Goal: Information Seeking & Learning: Understand process/instructions

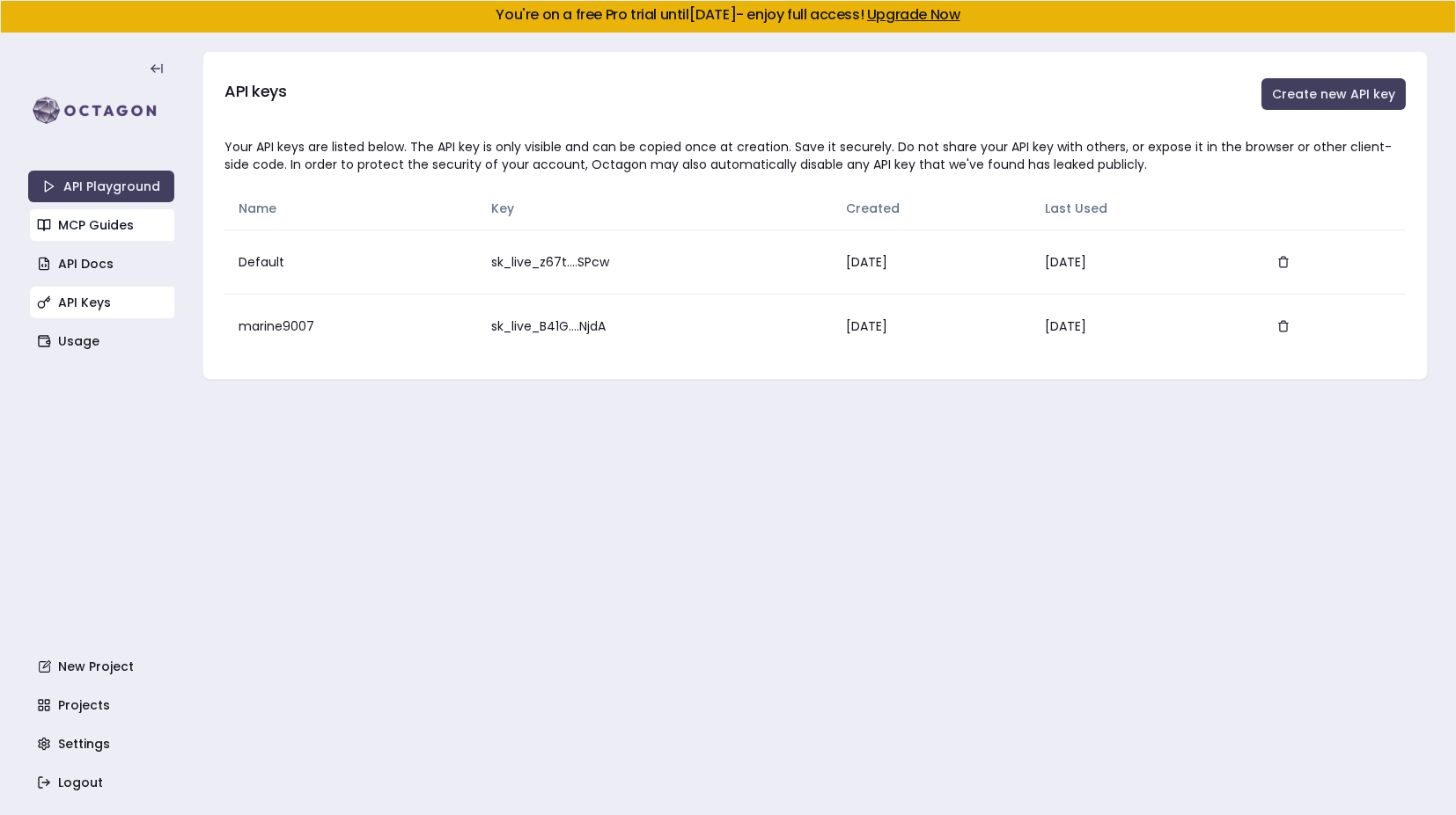
click at [95, 222] on link "MCP Guides" at bounding box center [103, 225] width 147 height 32
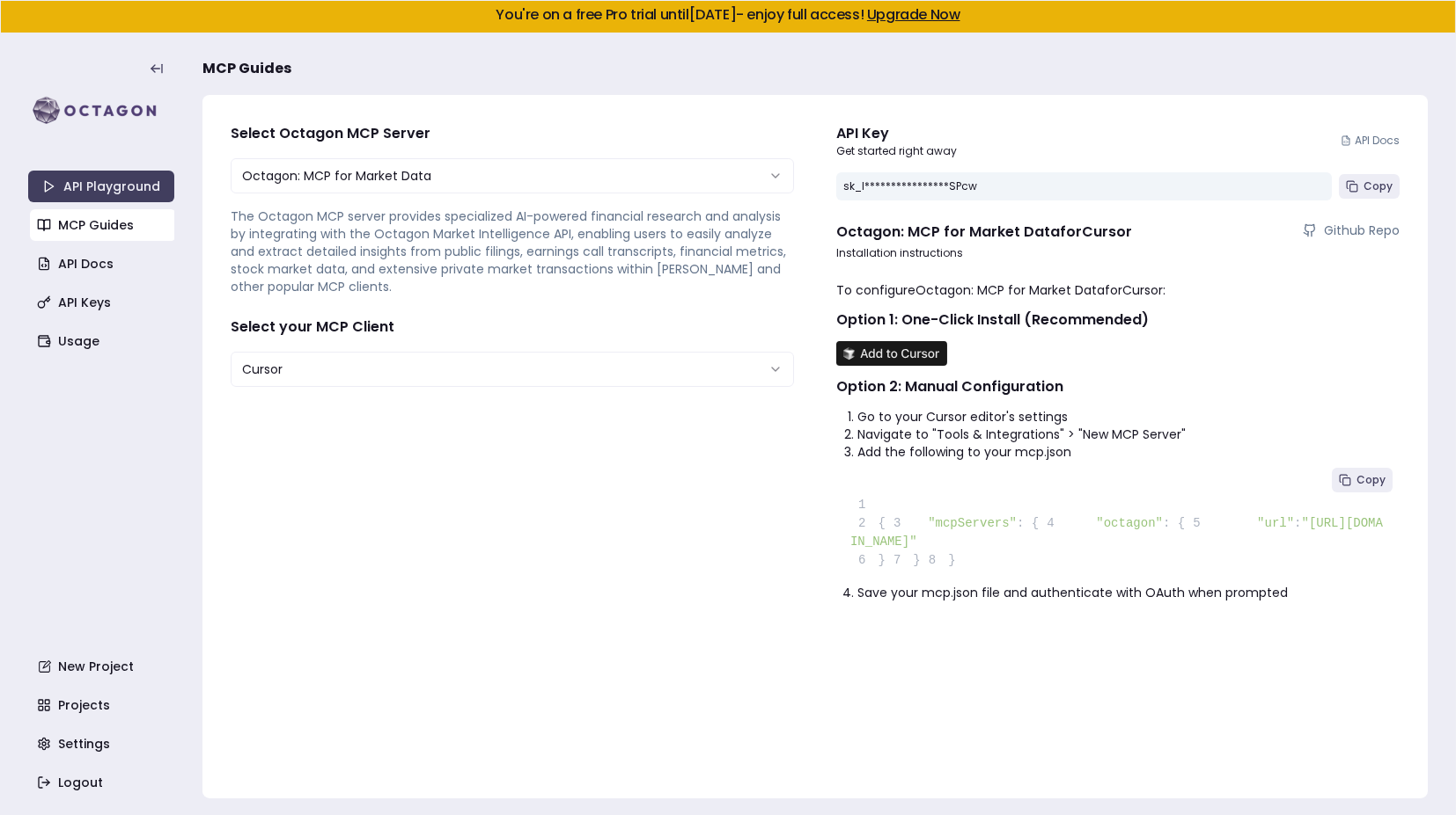
click at [880, 360] on img at bounding box center [891, 353] width 111 height 24
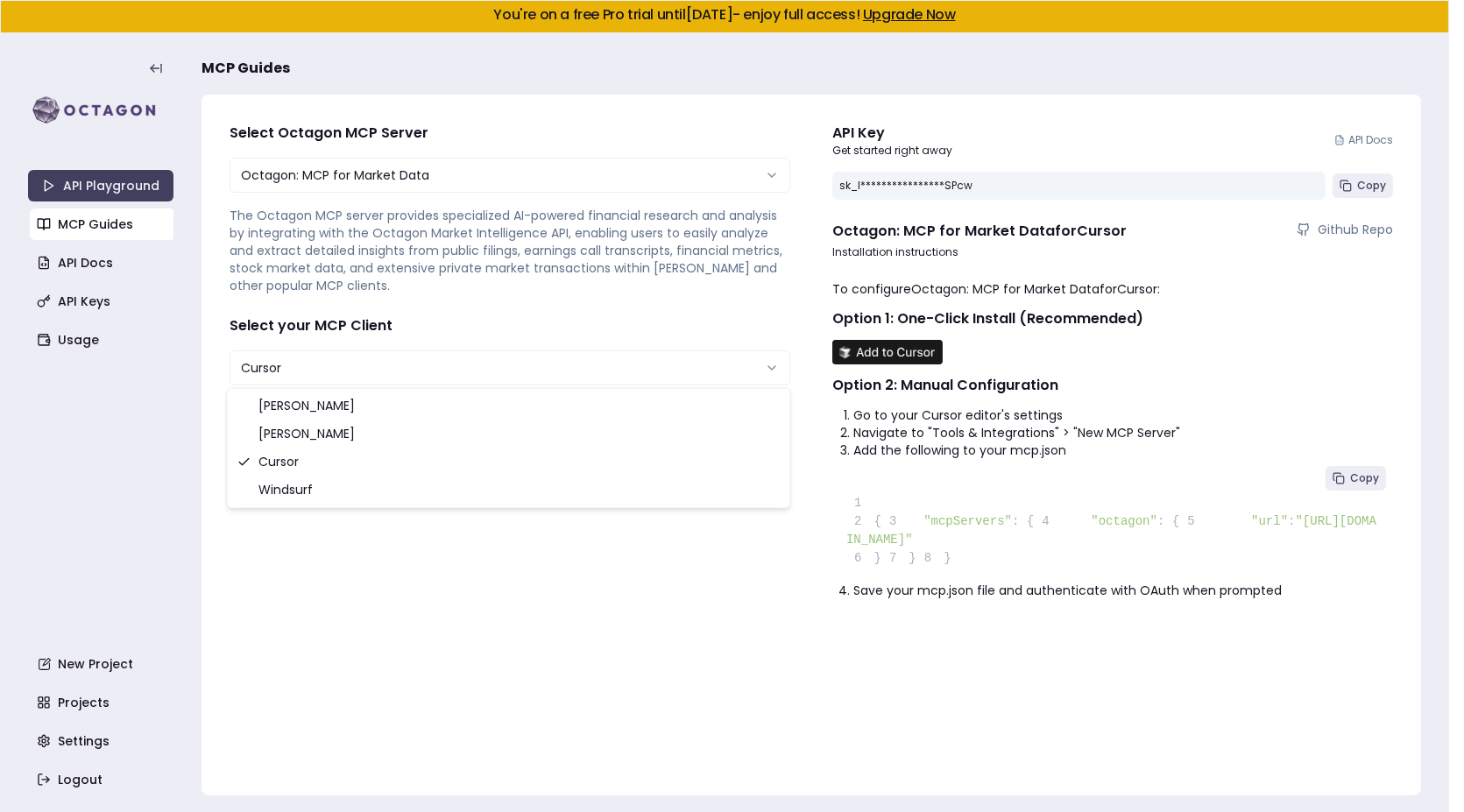
click at [439, 354] on html "**********" at bounding box center [732, 406] width 1464 height 813
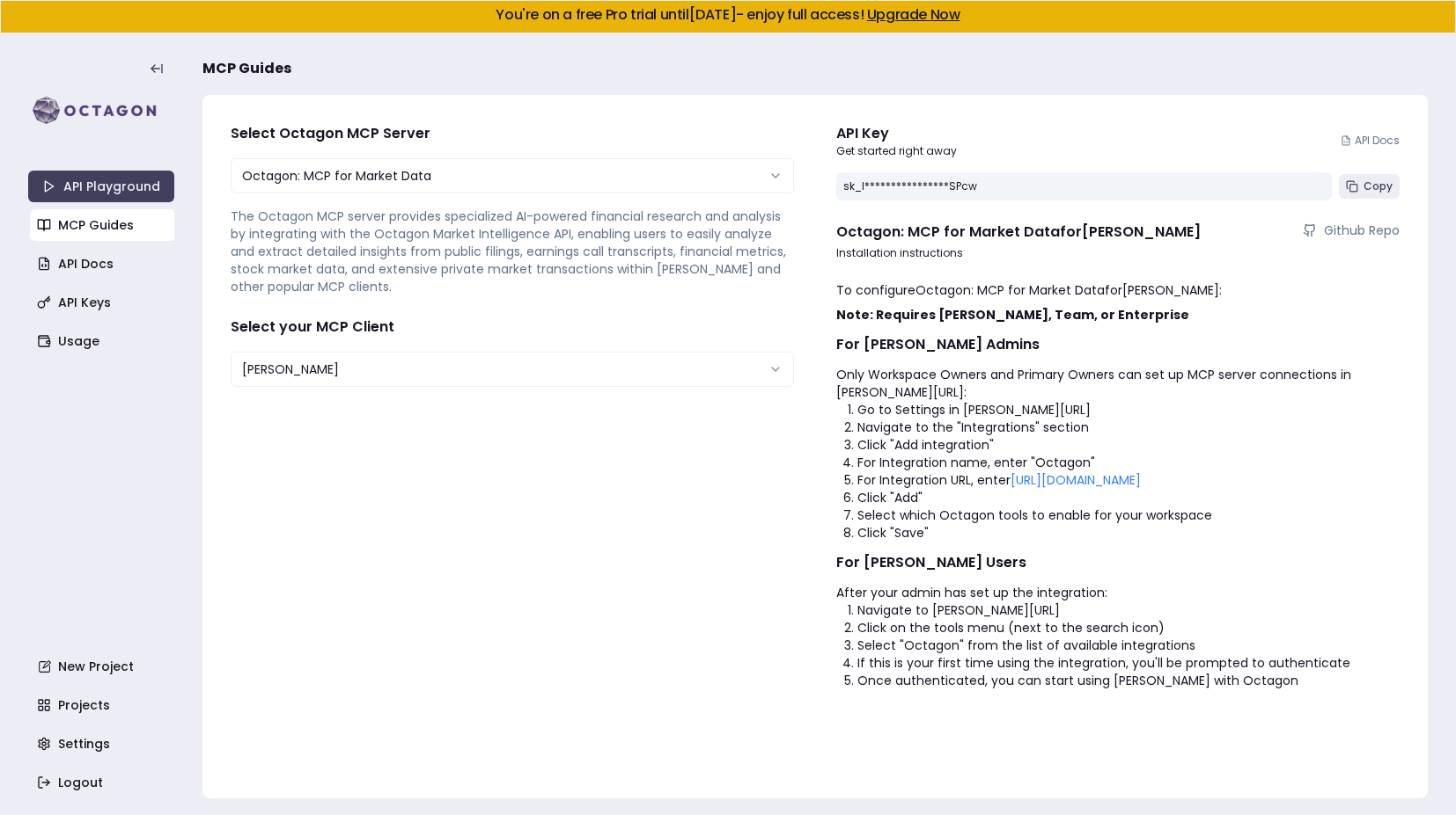
click at [993, 277] on div "**********" at bounding box center [1118, 446] width 592 height 675
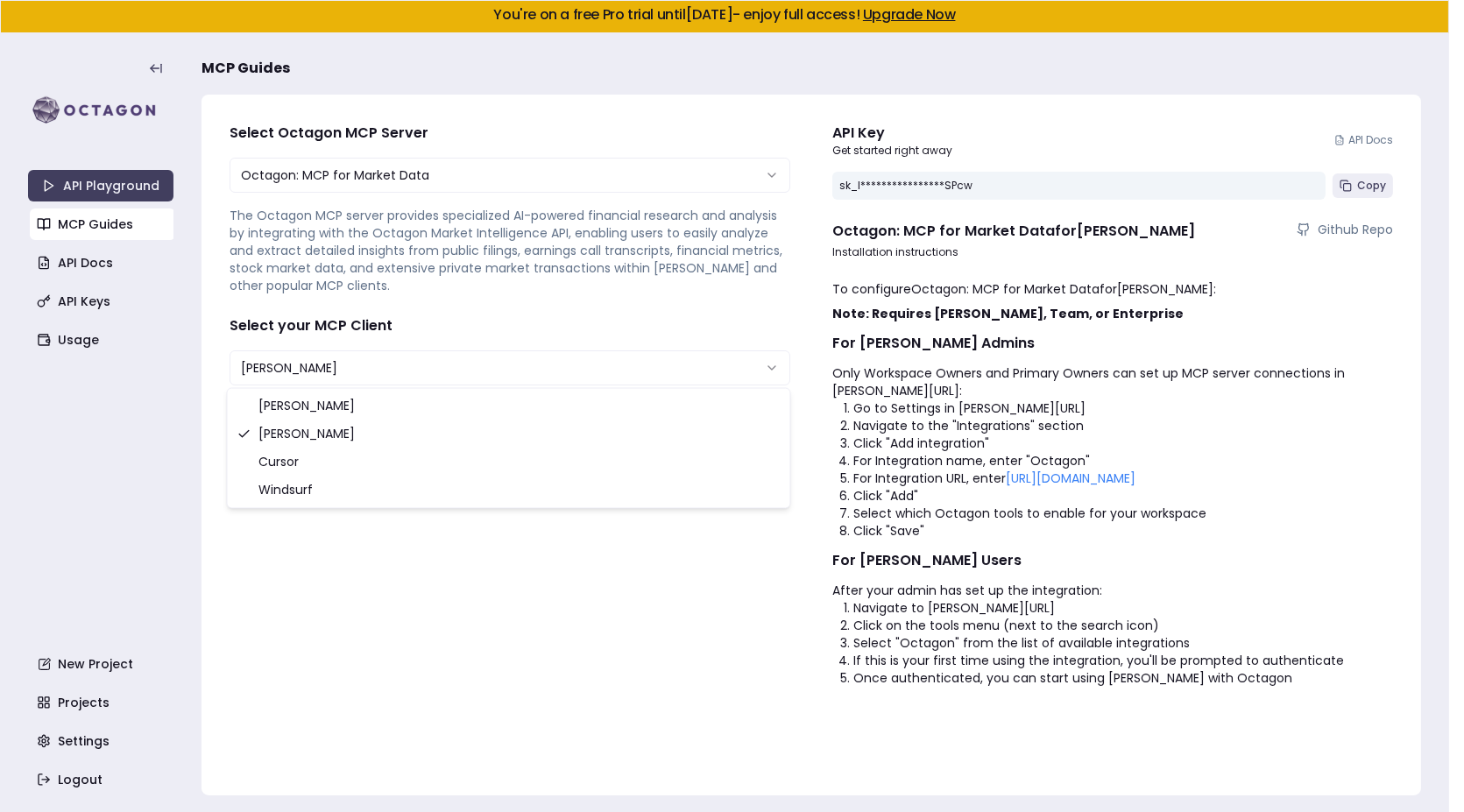
click at [267, 369] on html "**********" at bounding box center [732, 406] width 1464 height 813
select select "******"
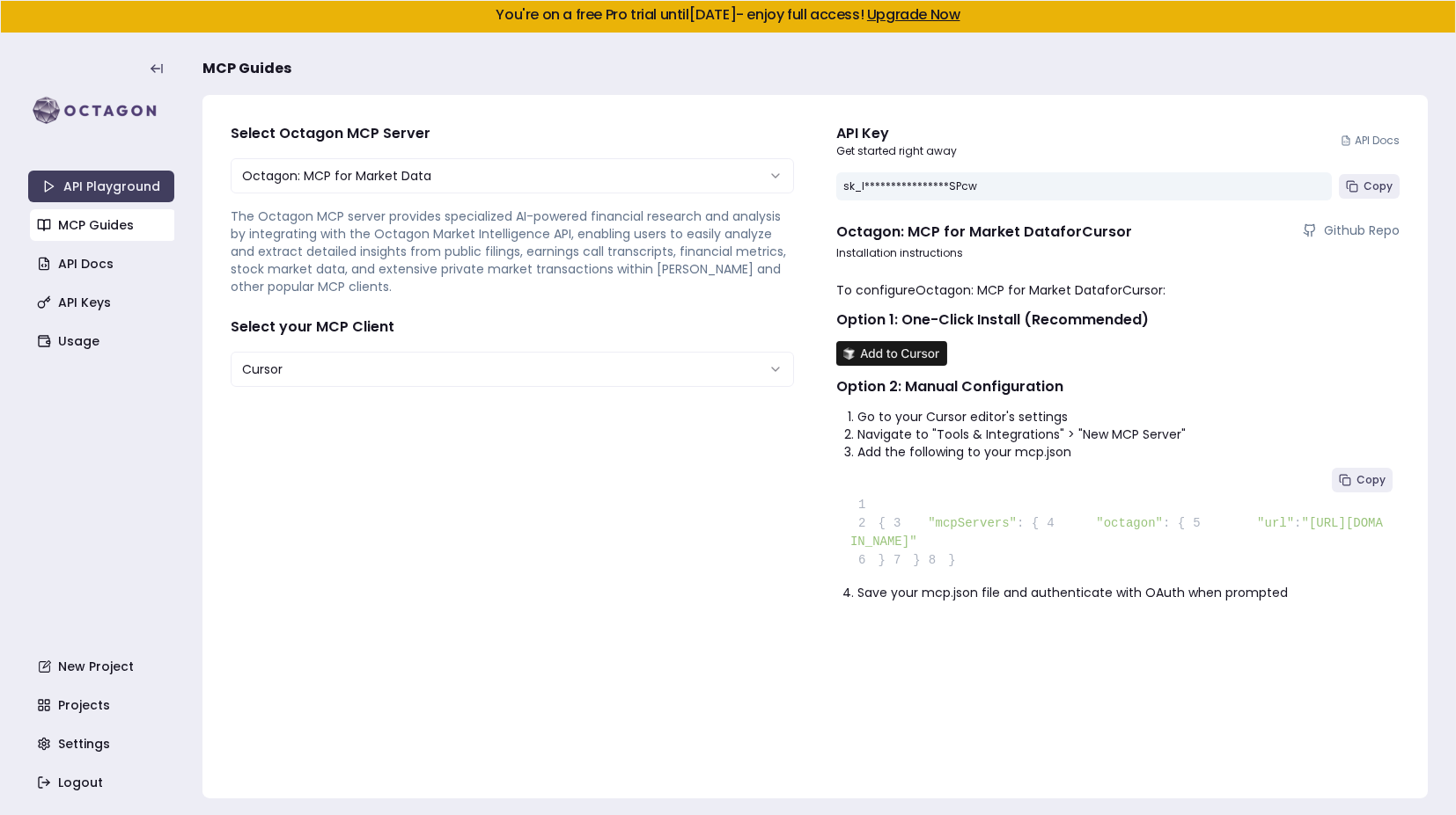
click at [1079, 427] on li "Navigate to "Tools & Integrations" > "New MCP Server"" at bounding box center [1127, 434] width 542 height 18
click at [877, 356] on img at bounding box center [891, 353] width 111 height 24
click at [1371, 480] on span "Copy" at bounding box center [1371, 480] width 29 height 14
click at [1358, 481] on span "Copy" at bounding box center [1371, 480] width 29 height 14
click at [77, 184] on link "API Playground" at bounding box center [101, 187] width 147 height 32
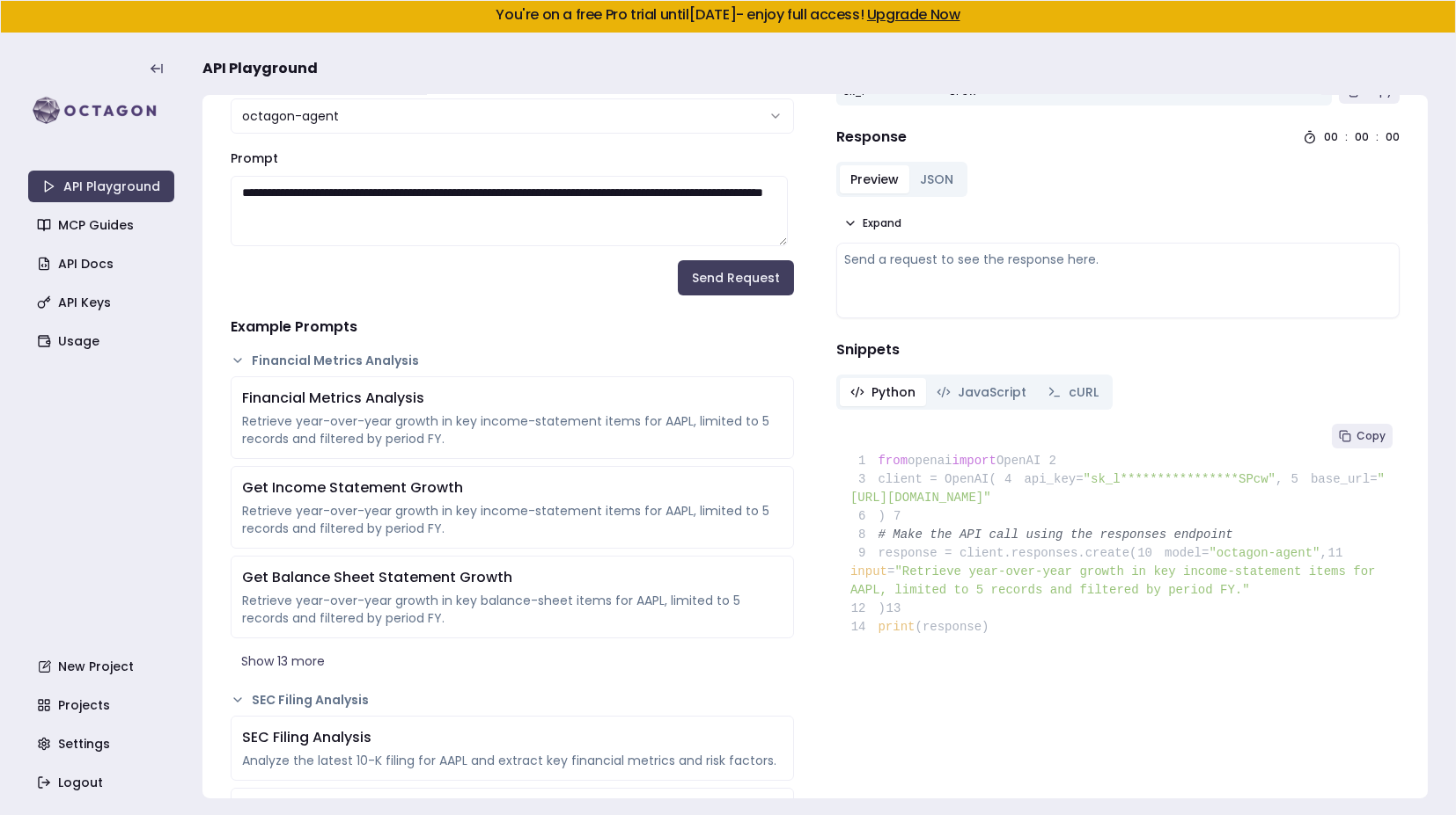
scroll to position [21, 0]
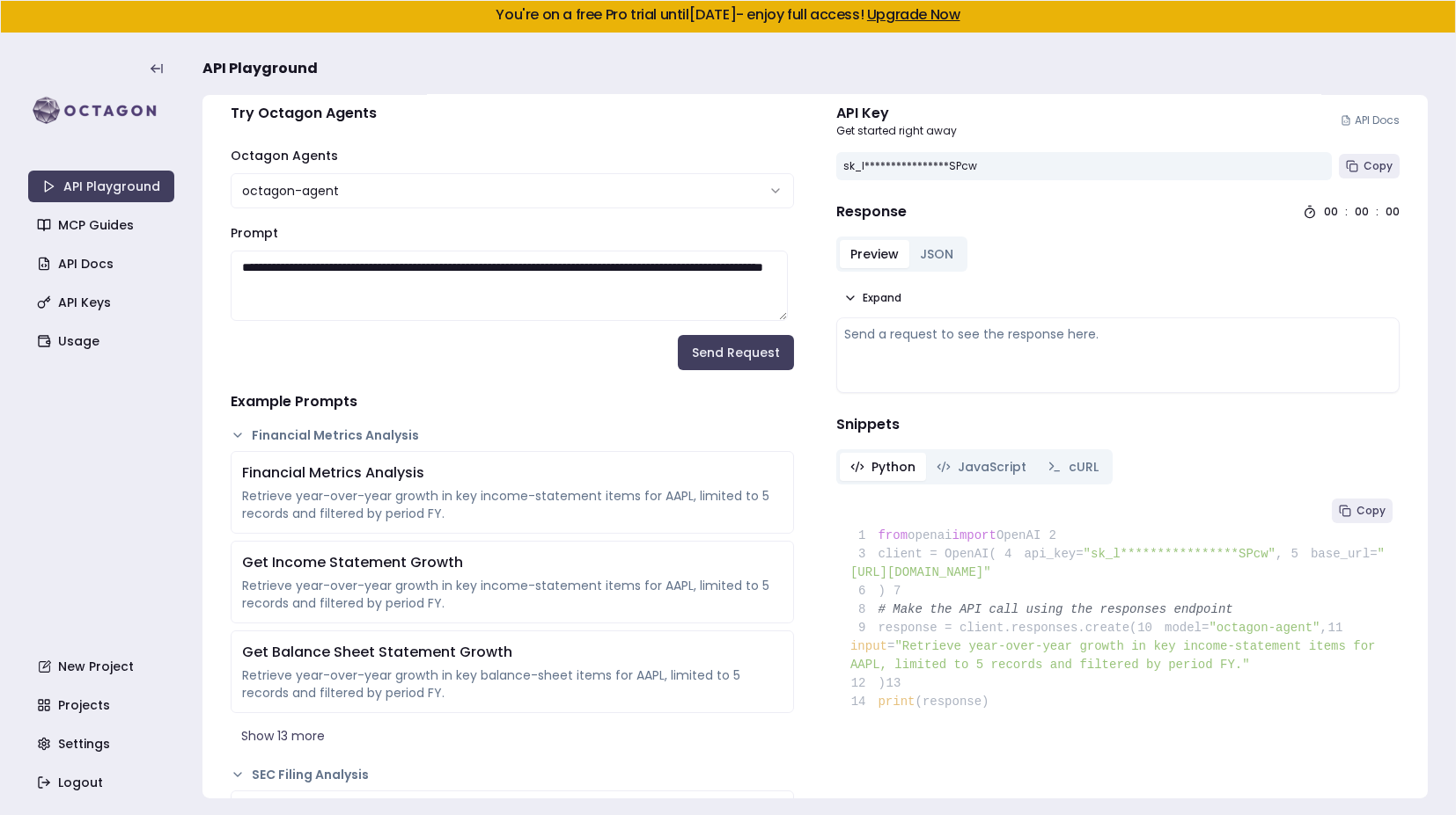
click at [890, 327] on div "Send a request to see the response here." at bounding box center [1117, 334] width 548 height 18
click at [916, 347] on div "Send a request to see the response here." at bounding box center [1117, 356] width 548 height 60
click at [862, 326] on div "Send a request to see the response here." at bounding box center [1117, 334] width 548 height 18
click at [846, 297] on icon at bounding box center [849, 299] width 7 height 4
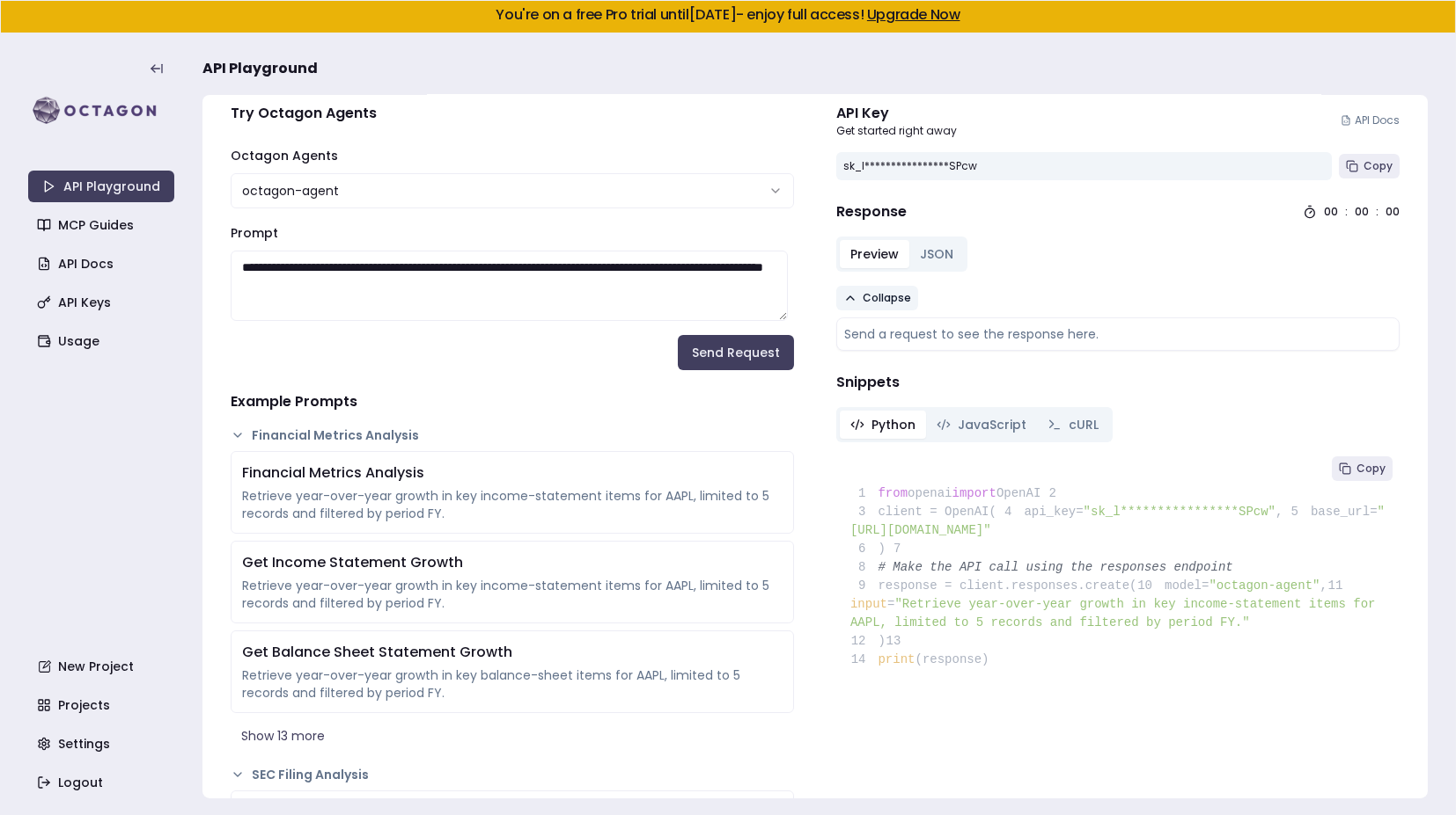
click at [846, 297] on icon at bounding box center [849, 299] width 7 height 4
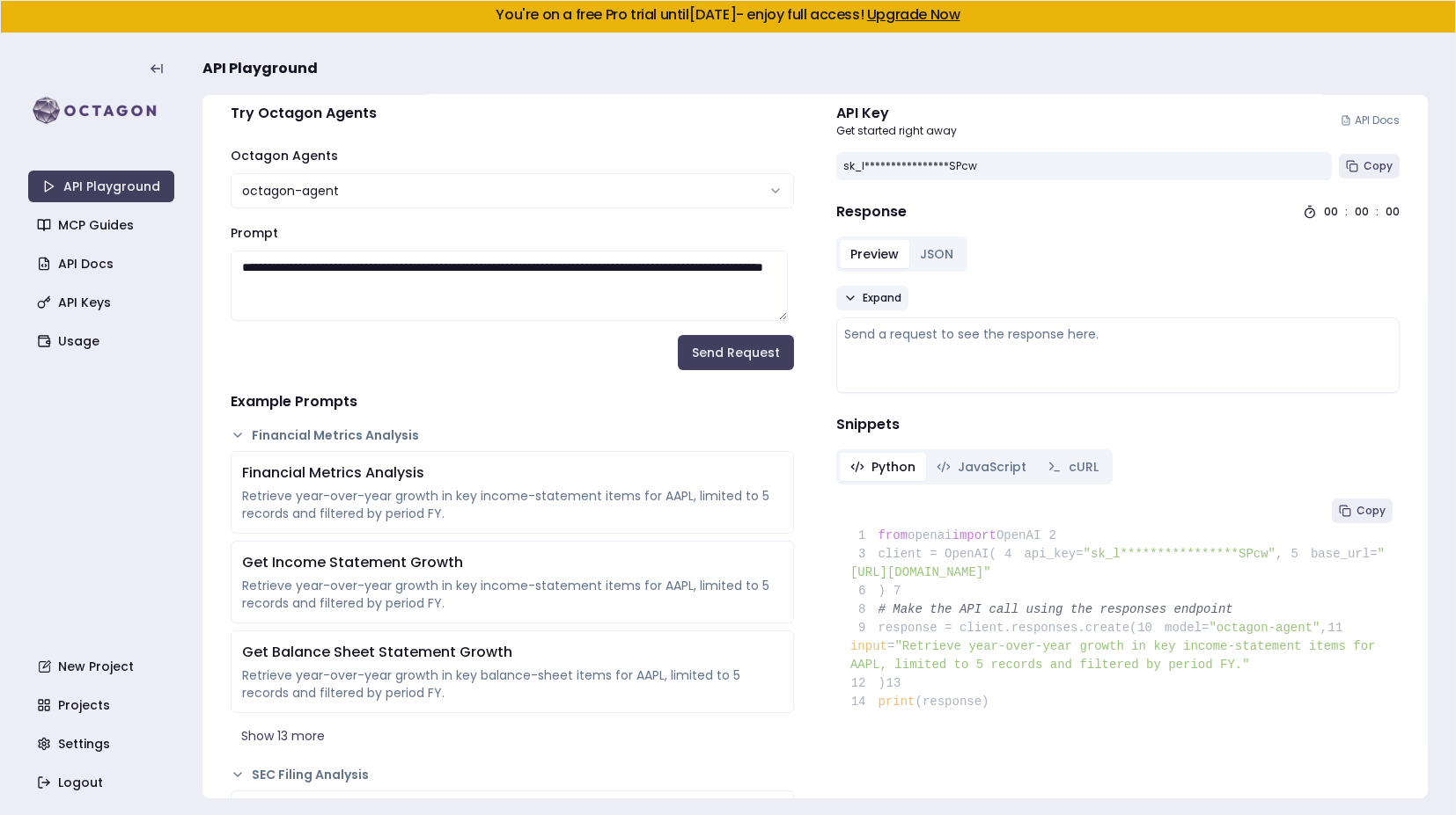
click at [913, 326] on div "Send a request to see the response here." at bounding box center [1117, 334] width 548 height 18
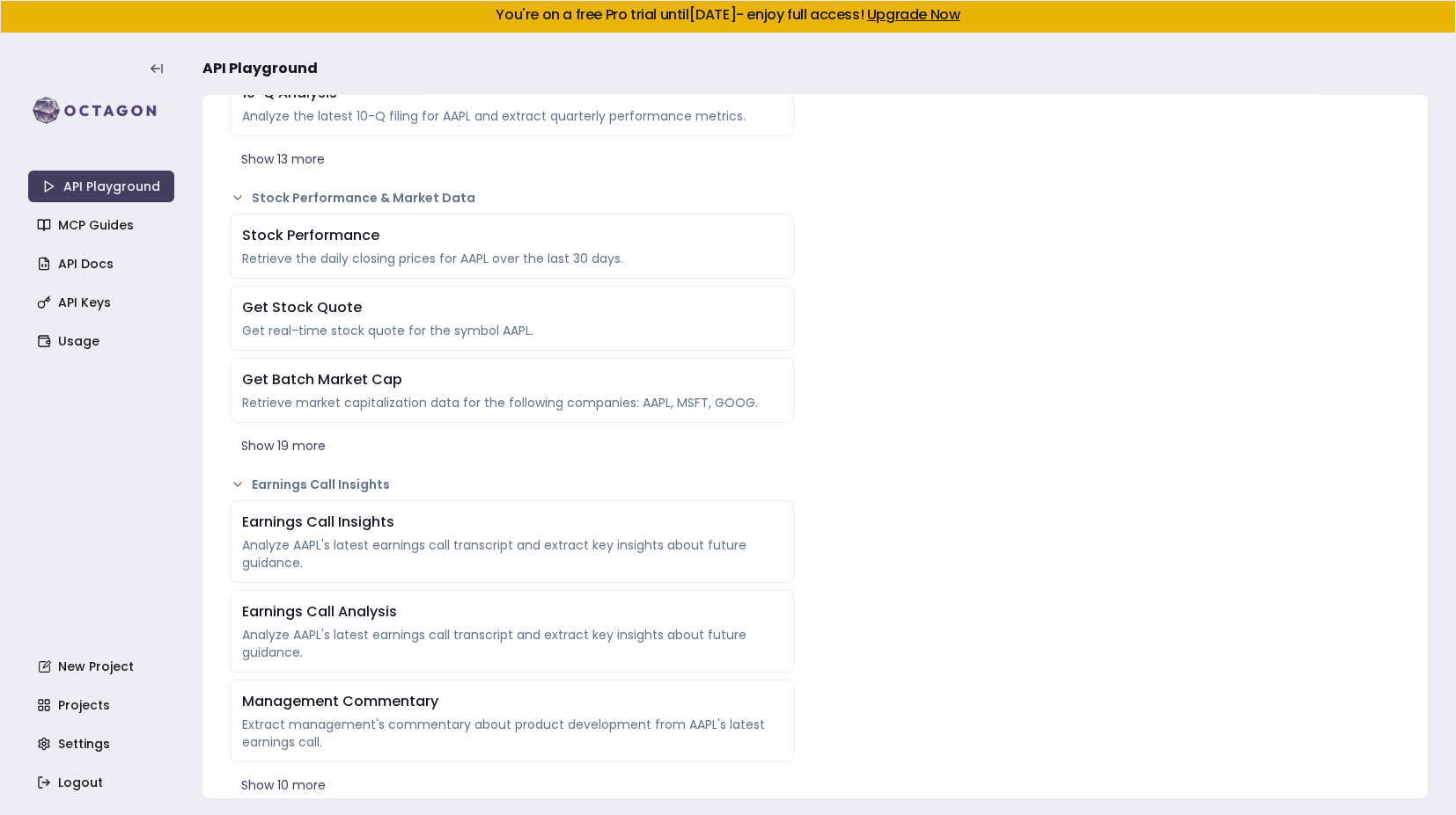
scroll to position [0, 0]
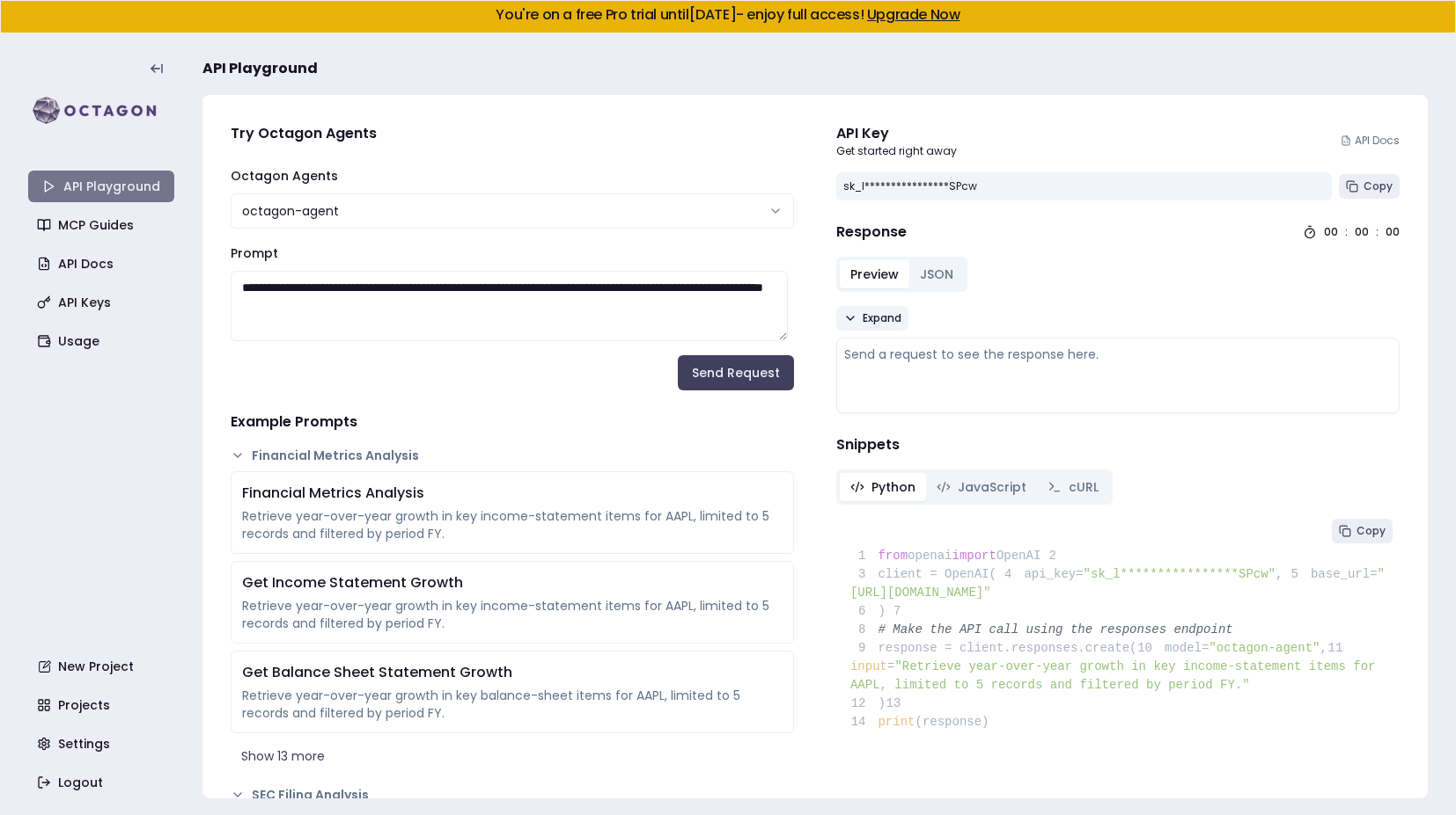
click at [103, 186] on link "API Playground" at bounding box center [101, 187] width 147 height 32
click at [91, 233] on link "MCP Guides" at bounding box center [103, 225] width 147 height 32
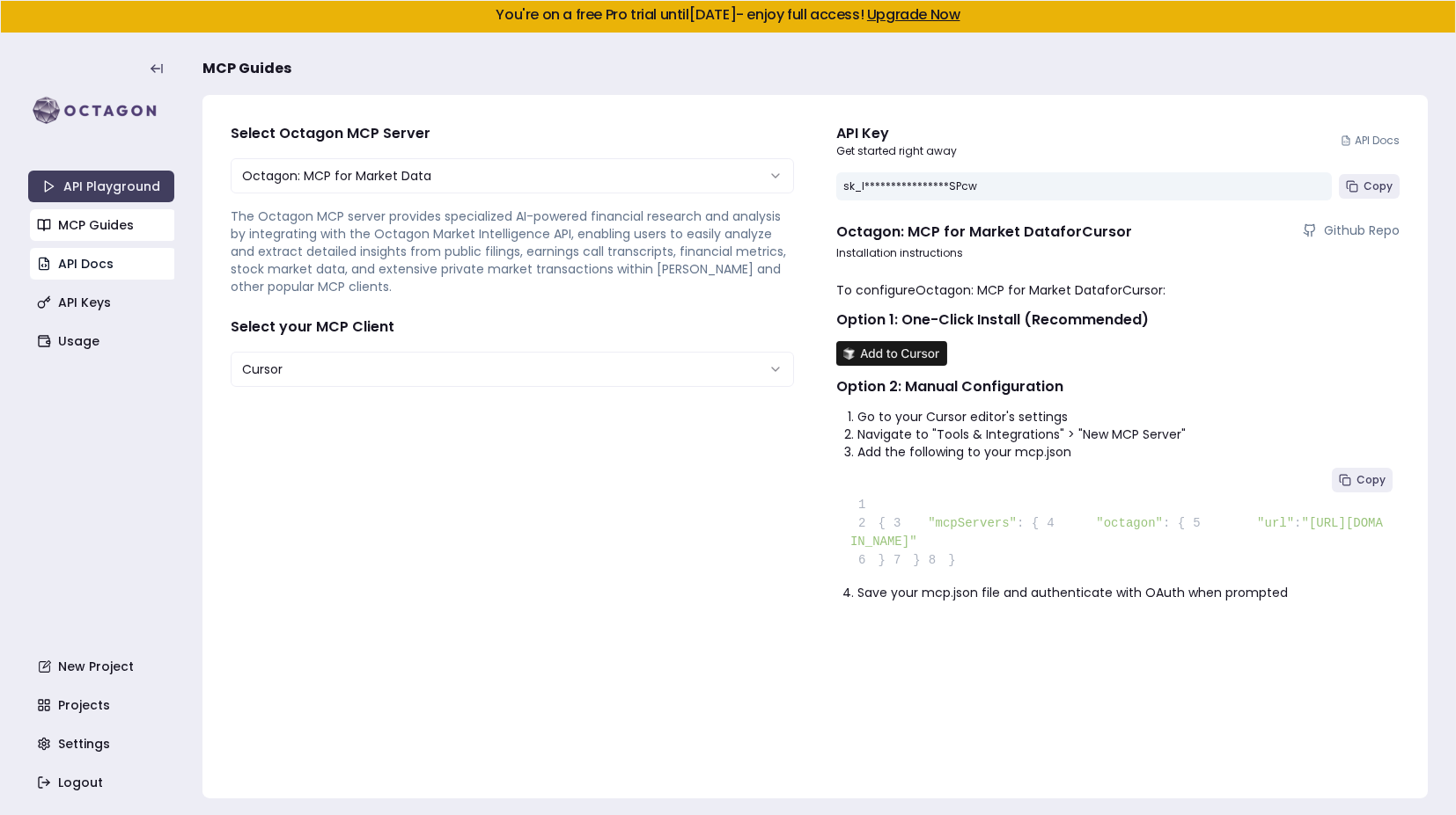
click at [135, 264] on link "API Docs" at bounding box center [103, 264] width 147 height 32
click at [101, 341] on link "Usage" at bounding box center [103, 342] width 147 height 32
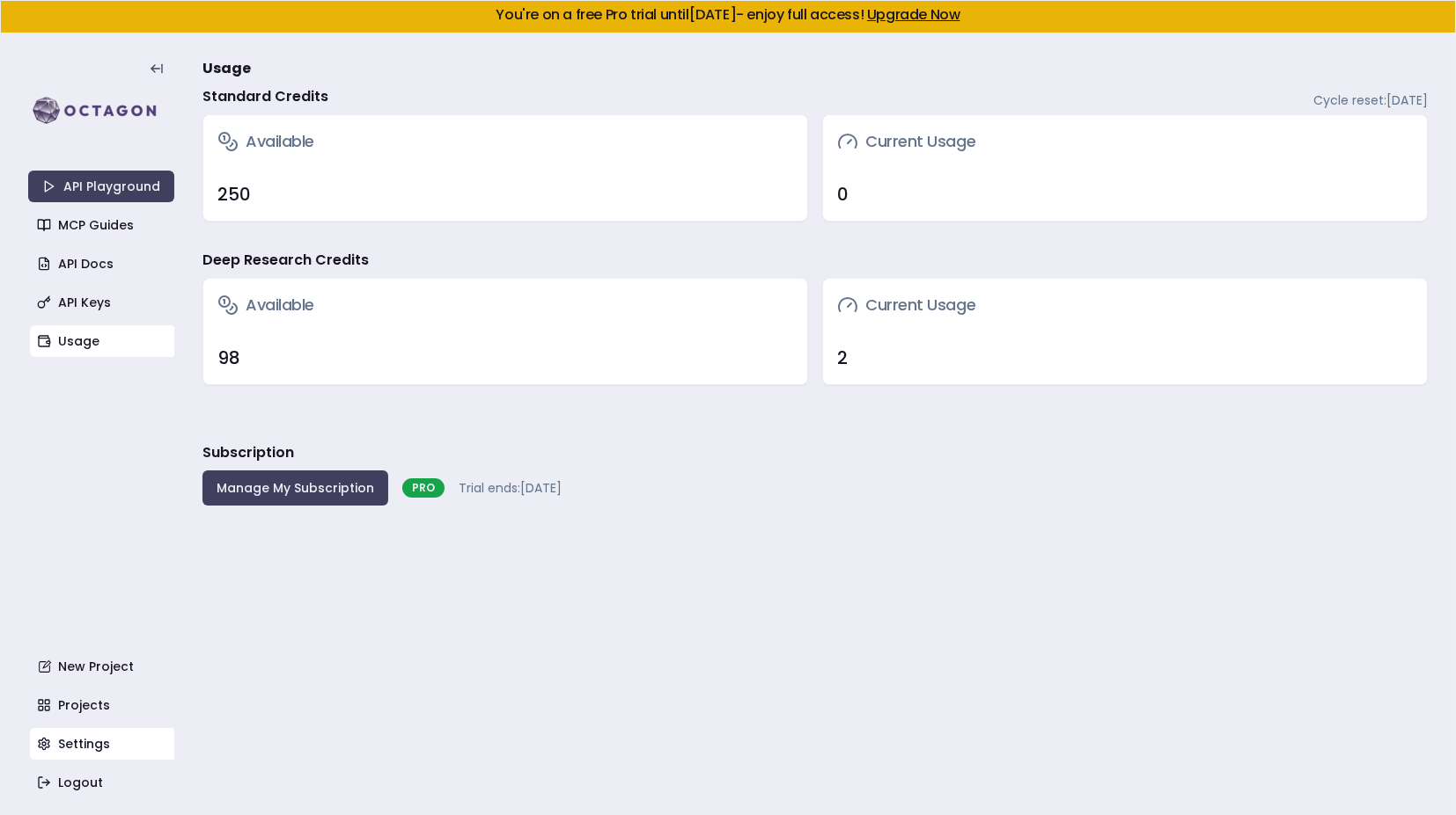
click at [102, 741] on link "Settings" at bounding box center [103, 745] width 147 height 32
